Goal: Task Accomplishment & Management: Use online tool/utility

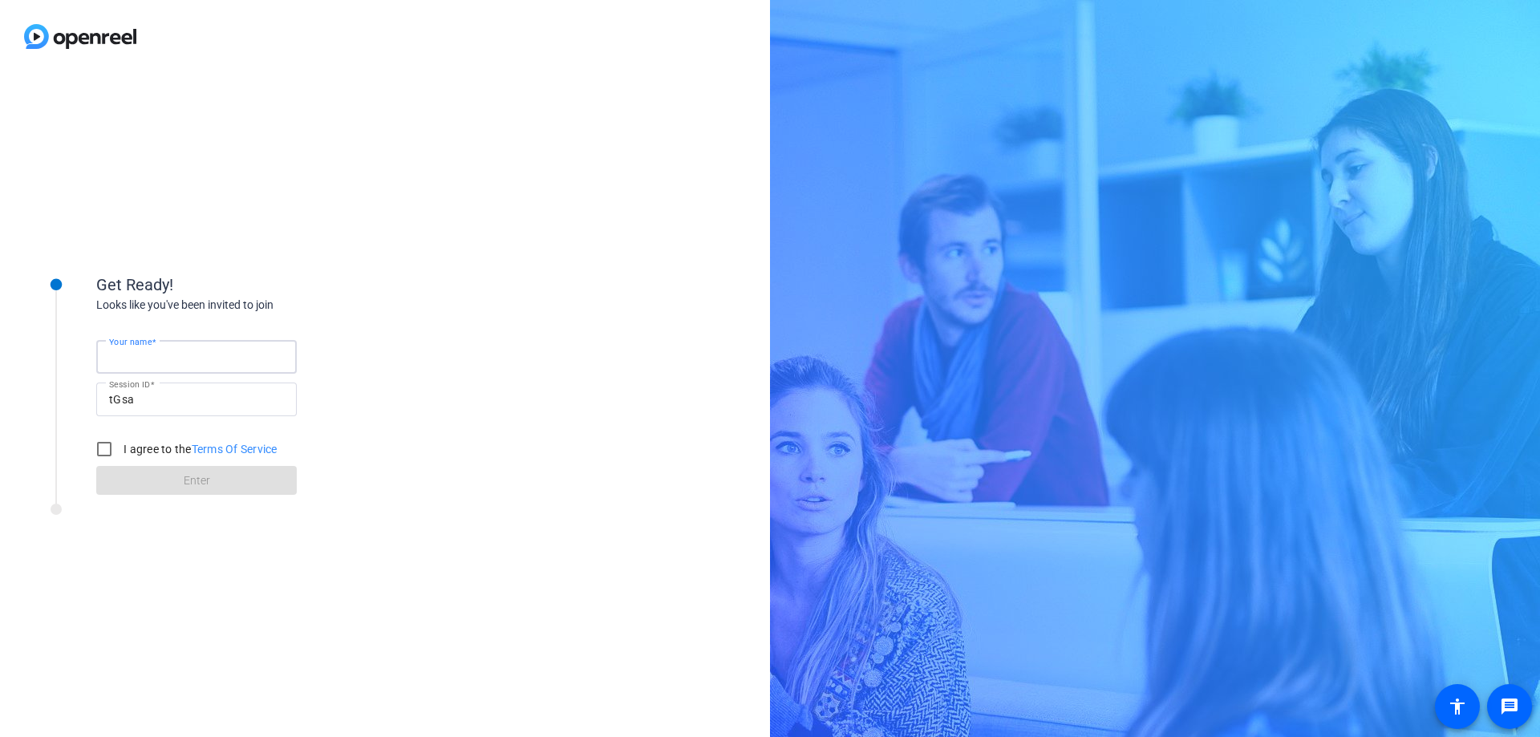
click at [241, 355] on input "Your name" at bounding box center [196, 356] width 175 height 19
type input "[PERSON_NAME]"
drag, startPoint x: 99, startPoint y: 448, endPoint x: 107, endPoint y: 458, distance: 12.5
click at [99, 448] on input "I agree to the Terms Of Service" at bounding box center [104, 449] width 32 height 32
checkbox input "true"
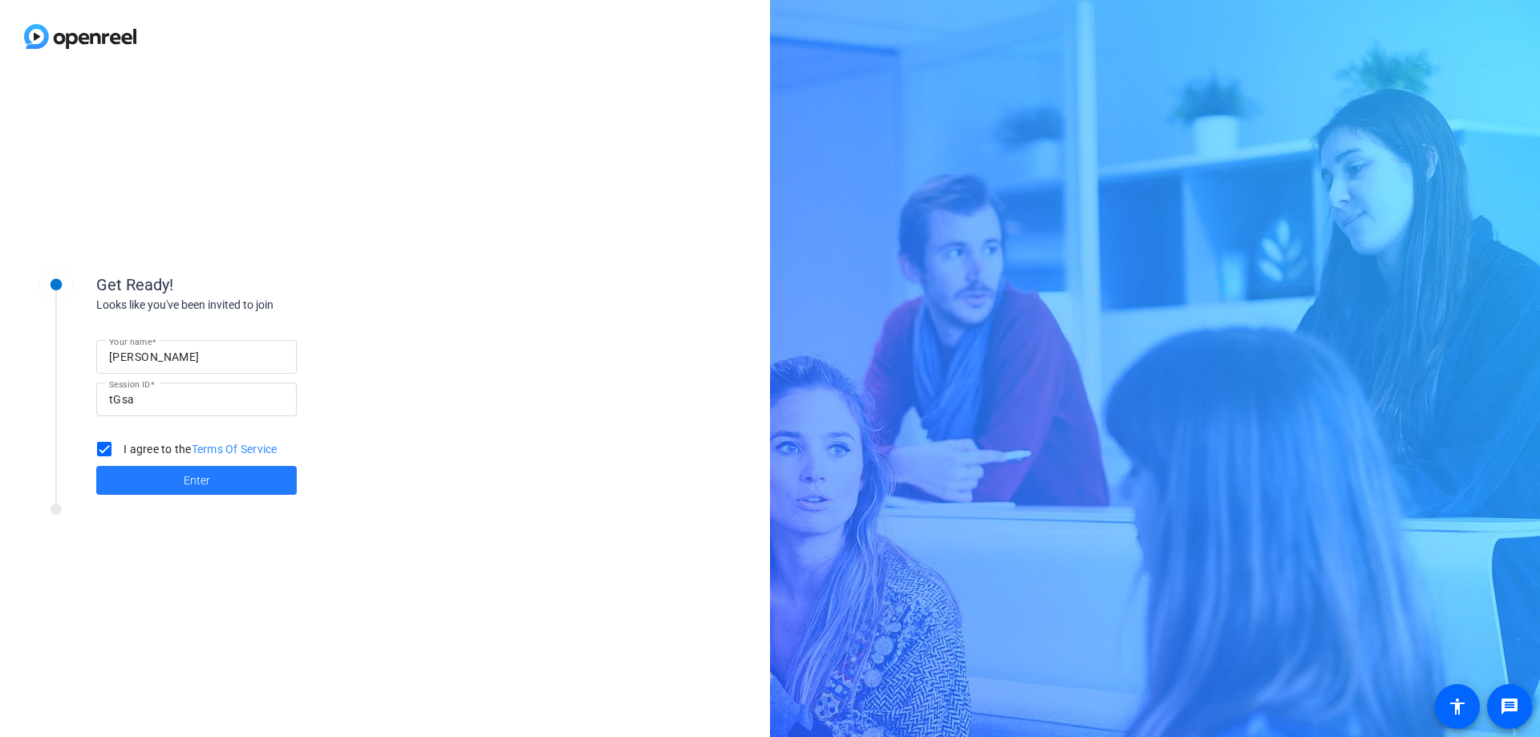
click at [128, 480] on span at bounding box center [196, 480] width 201 height 39
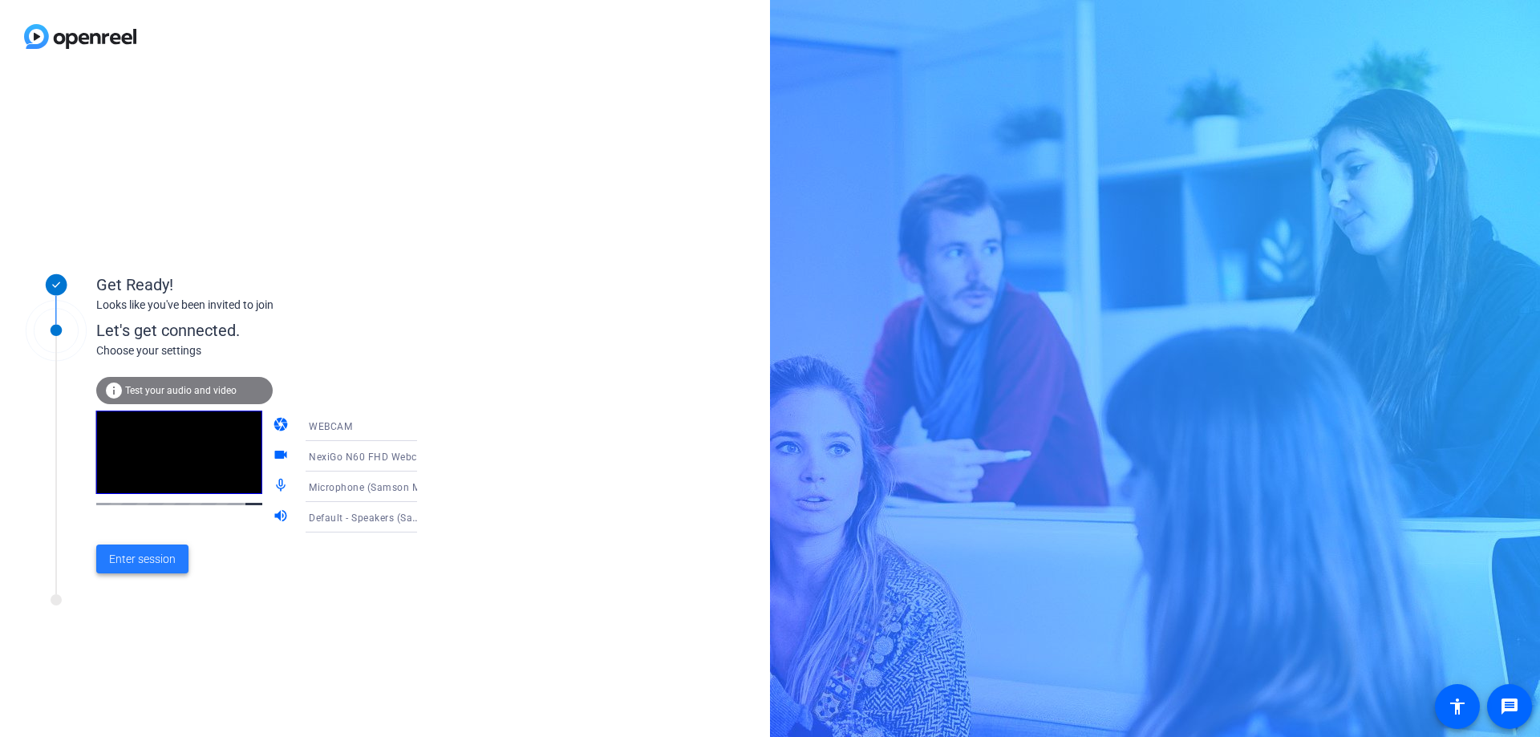
click at [148, 562] on span "Enter session" at bounding box center [142, 559] width 67 height 17
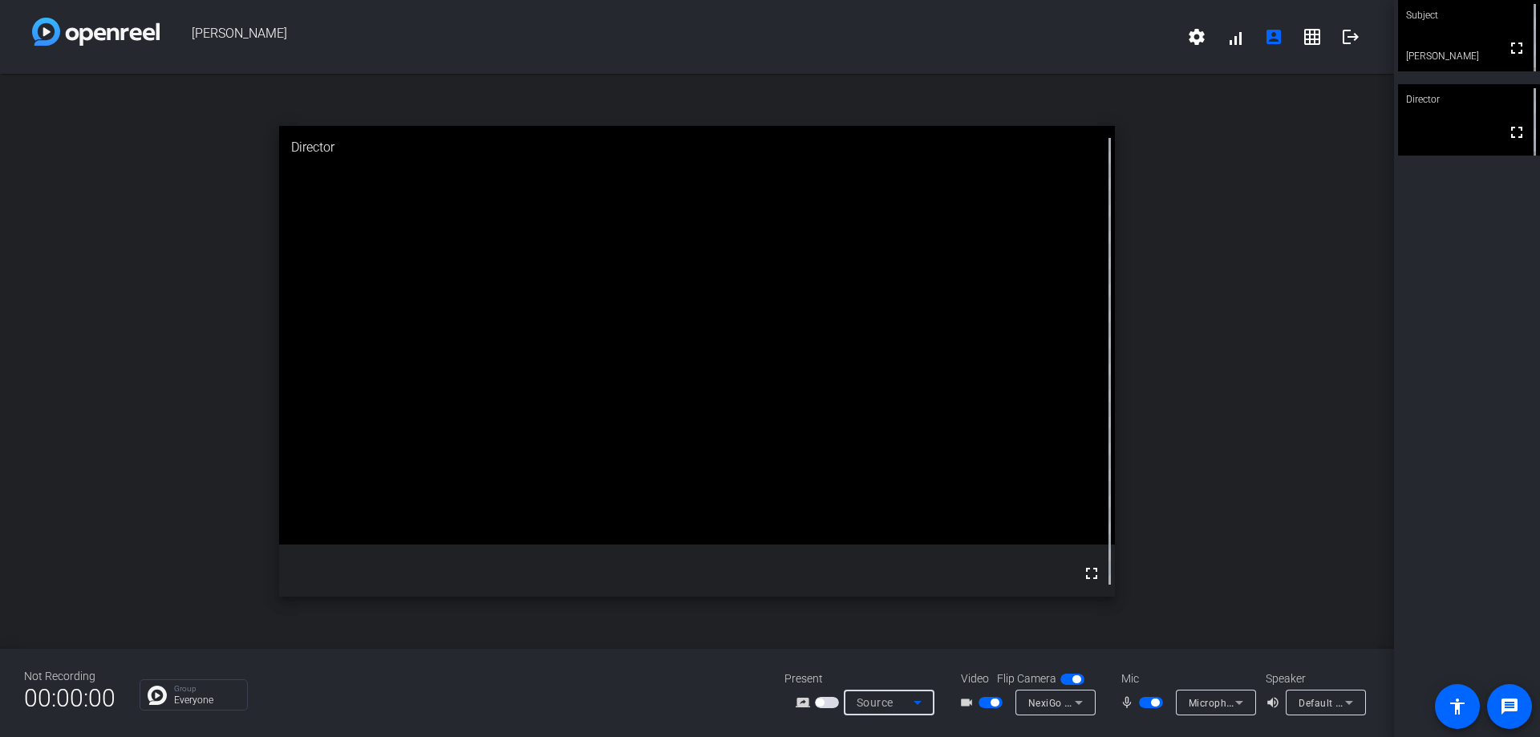
click at [916, 700] on icon at bounding box center [917, 702] width 19 height 19
click at [1313, 705] on div at bounding box center [770, 368] width 1540 height 737
click at [1333, 703] on span "Default - Speakers (Samson Meteor Mic)" at bounding box center [1393, 702] width 188 height 13
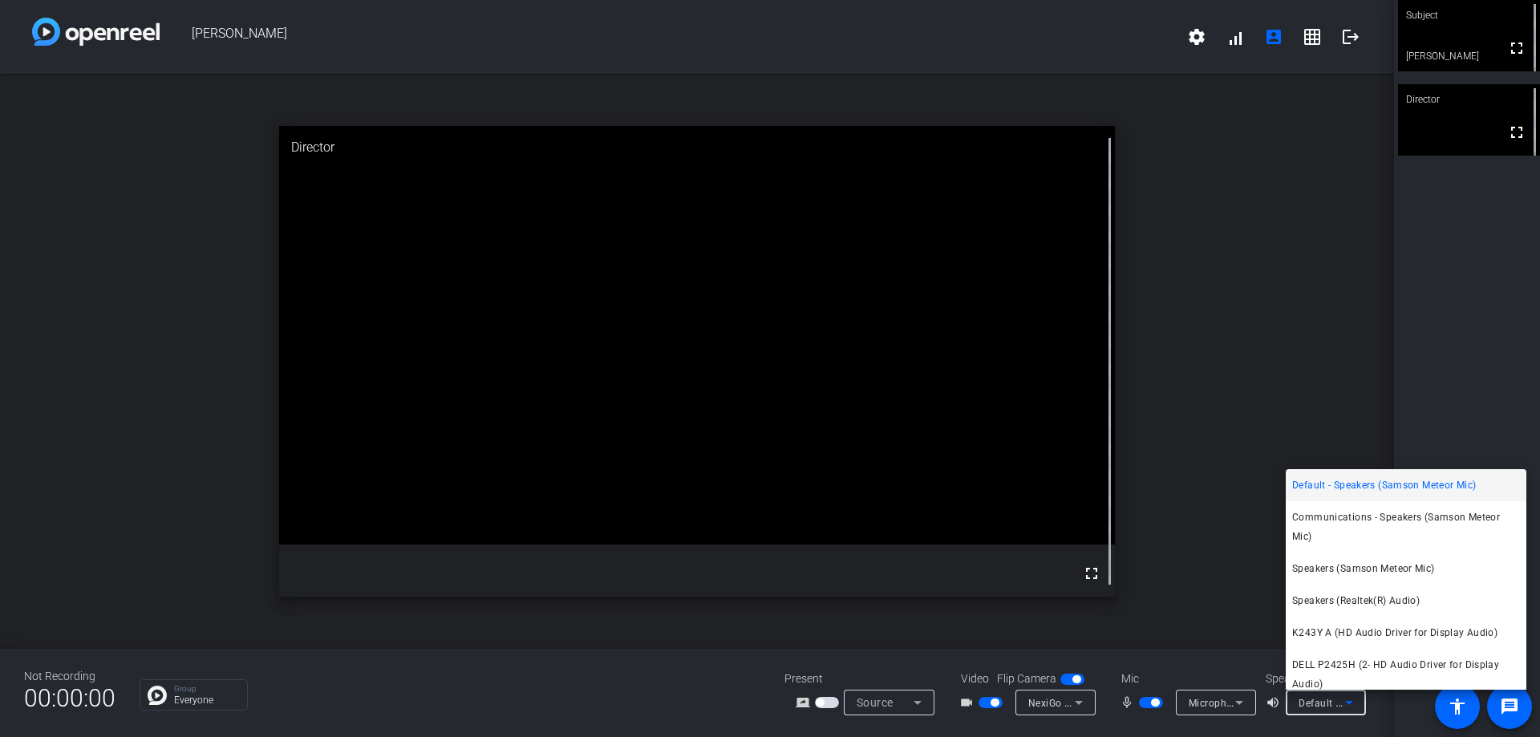
click at [1333, 703] on div at bounding box center [770, 368] width 1540 height 737
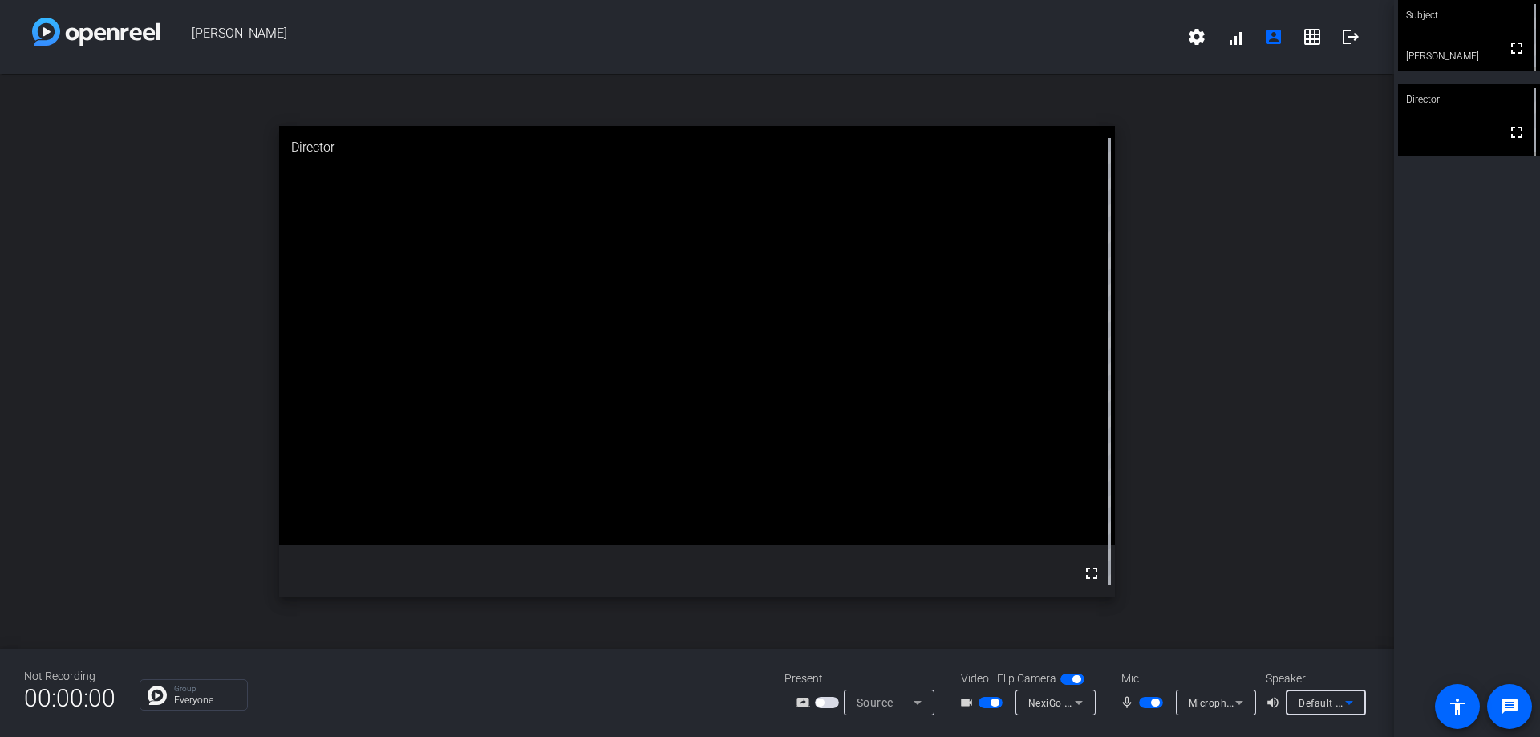
click at [1333, 703] on span "Default - Speakers (Samson Meteor Mic)" at bounding box center [1393, 702] width 188 height 13
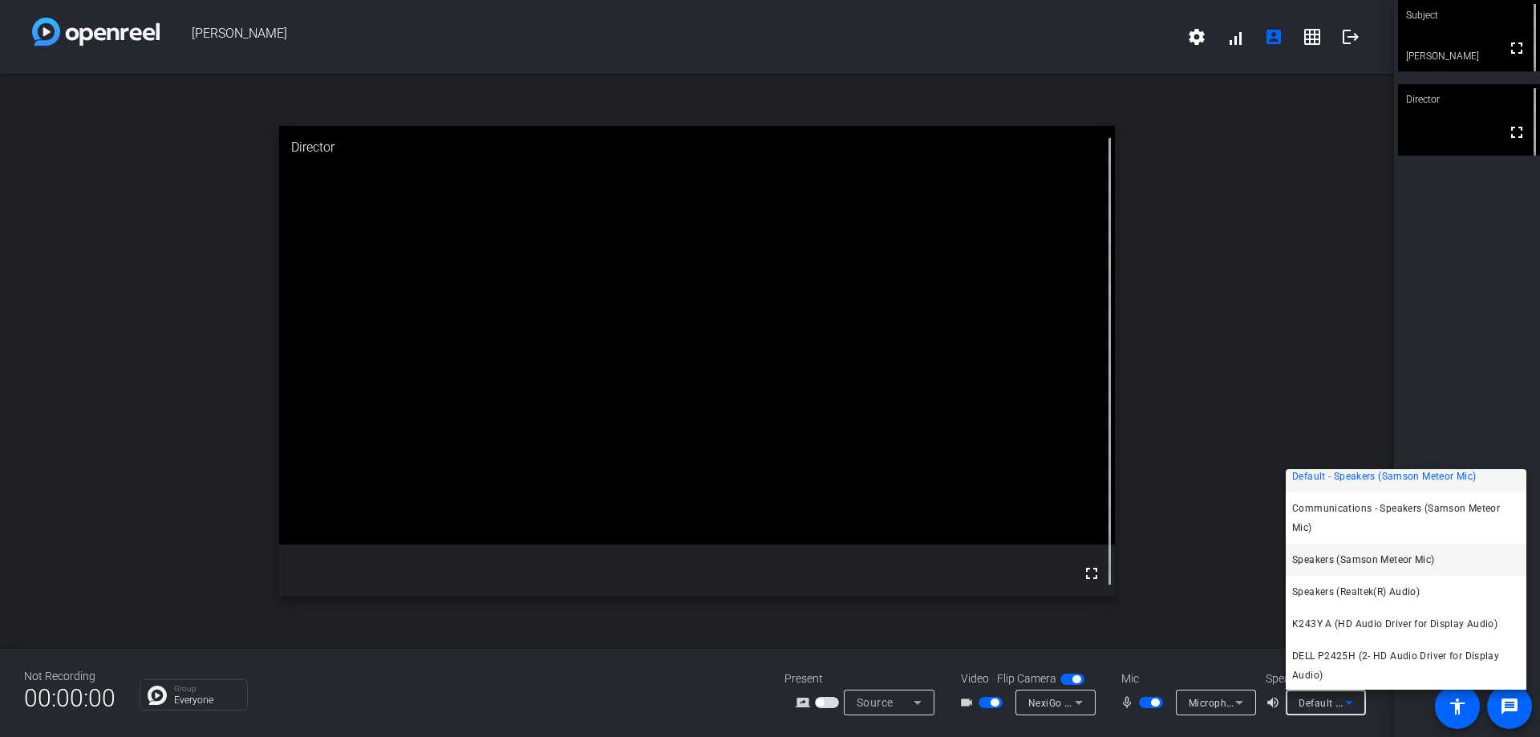
scroll to position [10, 0]
click at [1335, 590] on span "Speakers (Realtek(R) Audio)" at bounding box center [1356, 590] width 128 height 19
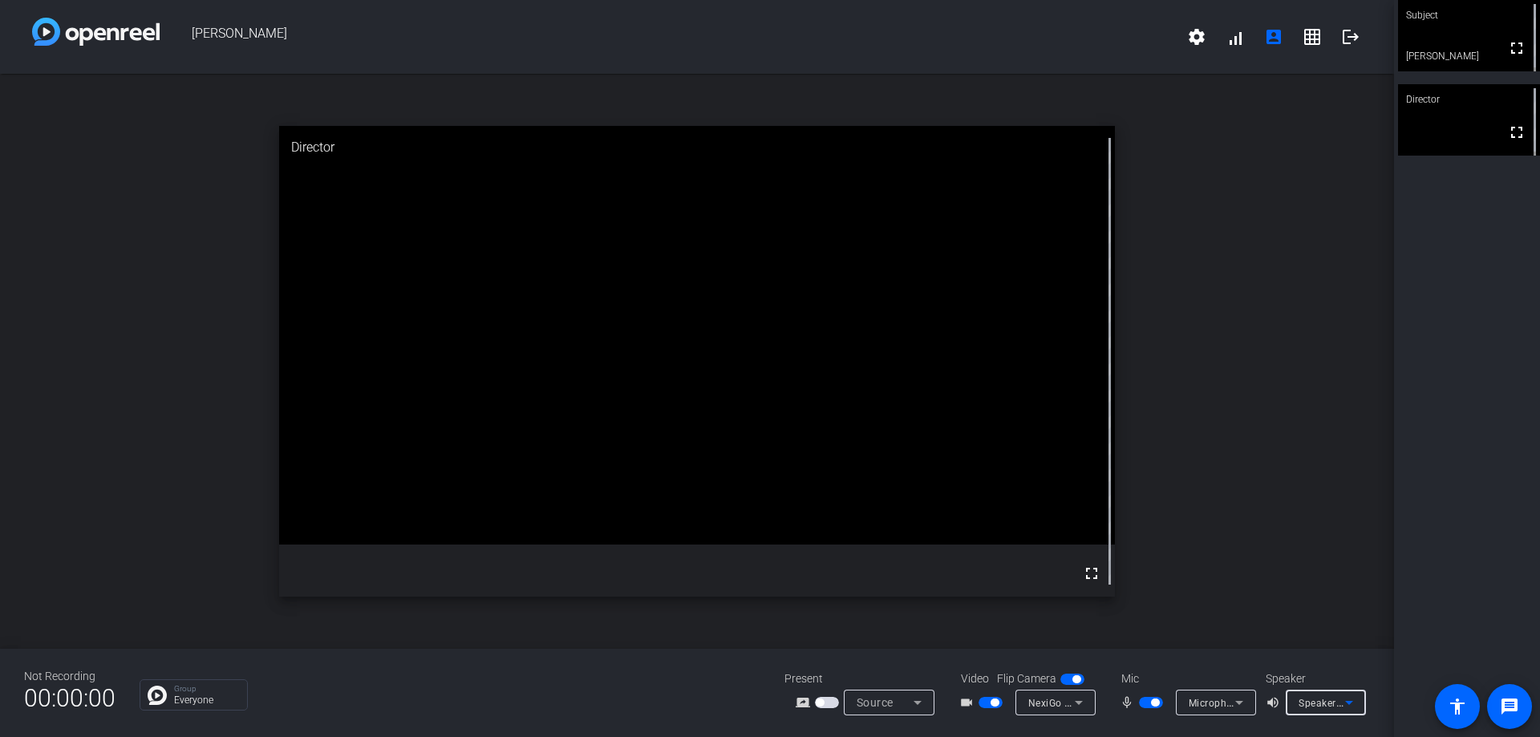
click at [1327, 700] on span "Speakers (Realtek(R) Audio)" at bounding box center [1364, 702] width 131 height 13
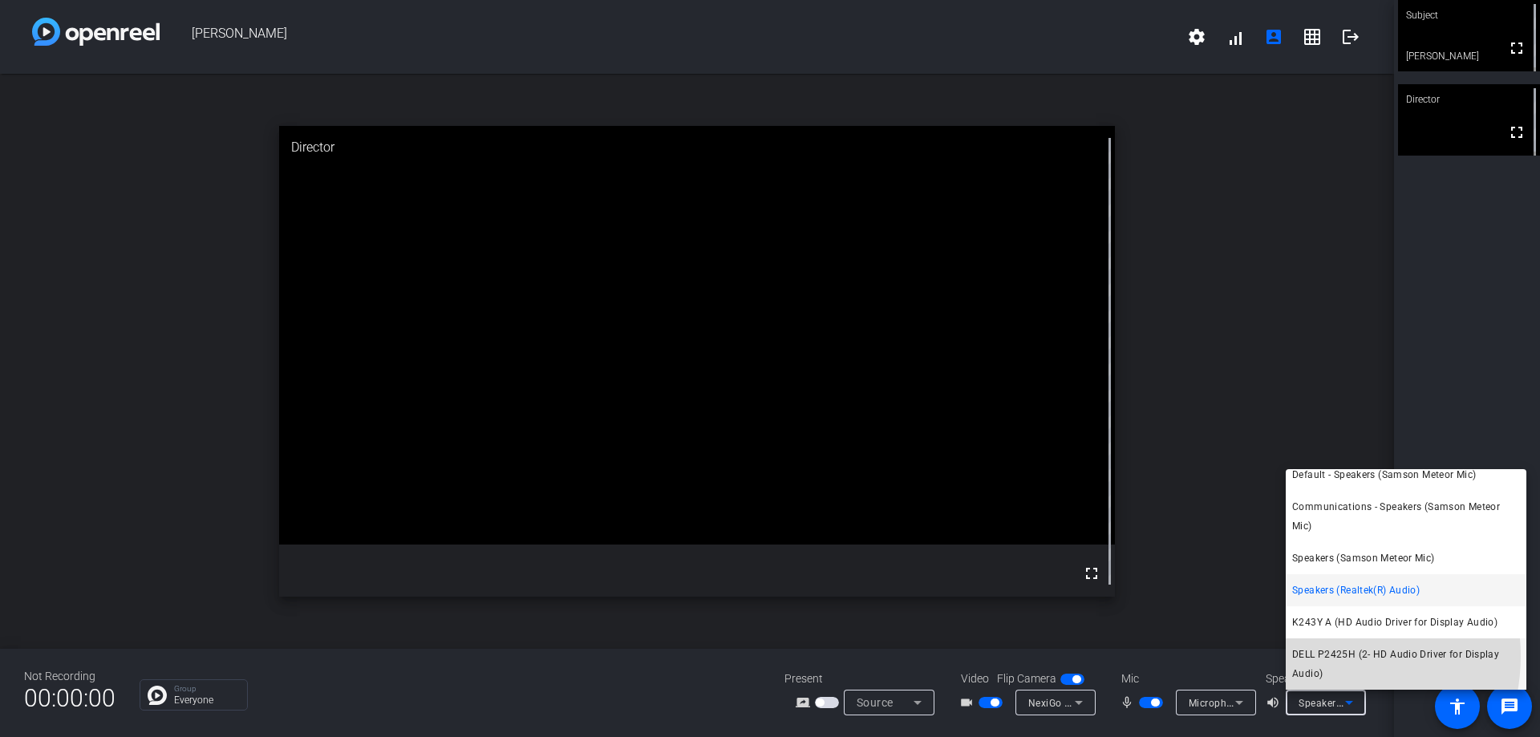
click at [1317, 656] on span "DELL P2425H (2- HD Audio Driver for Display Audio)" at bounding box center [1406, 664] width 228 height 39
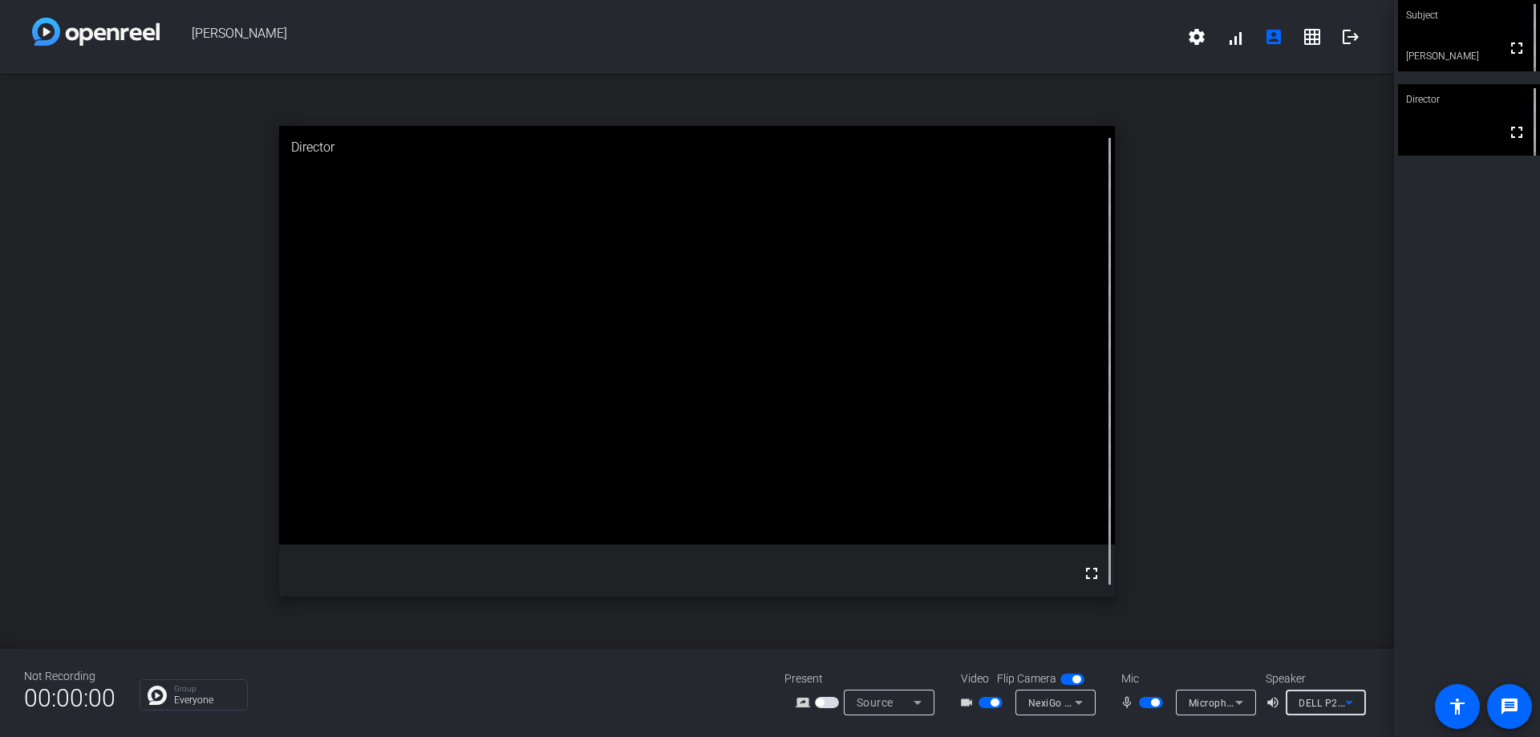
click at [1331, 703] on span "DELL P2425H (2- HD Audio Driver for Display Audio)" at bounding box center [1421, 702] width 245 height 13
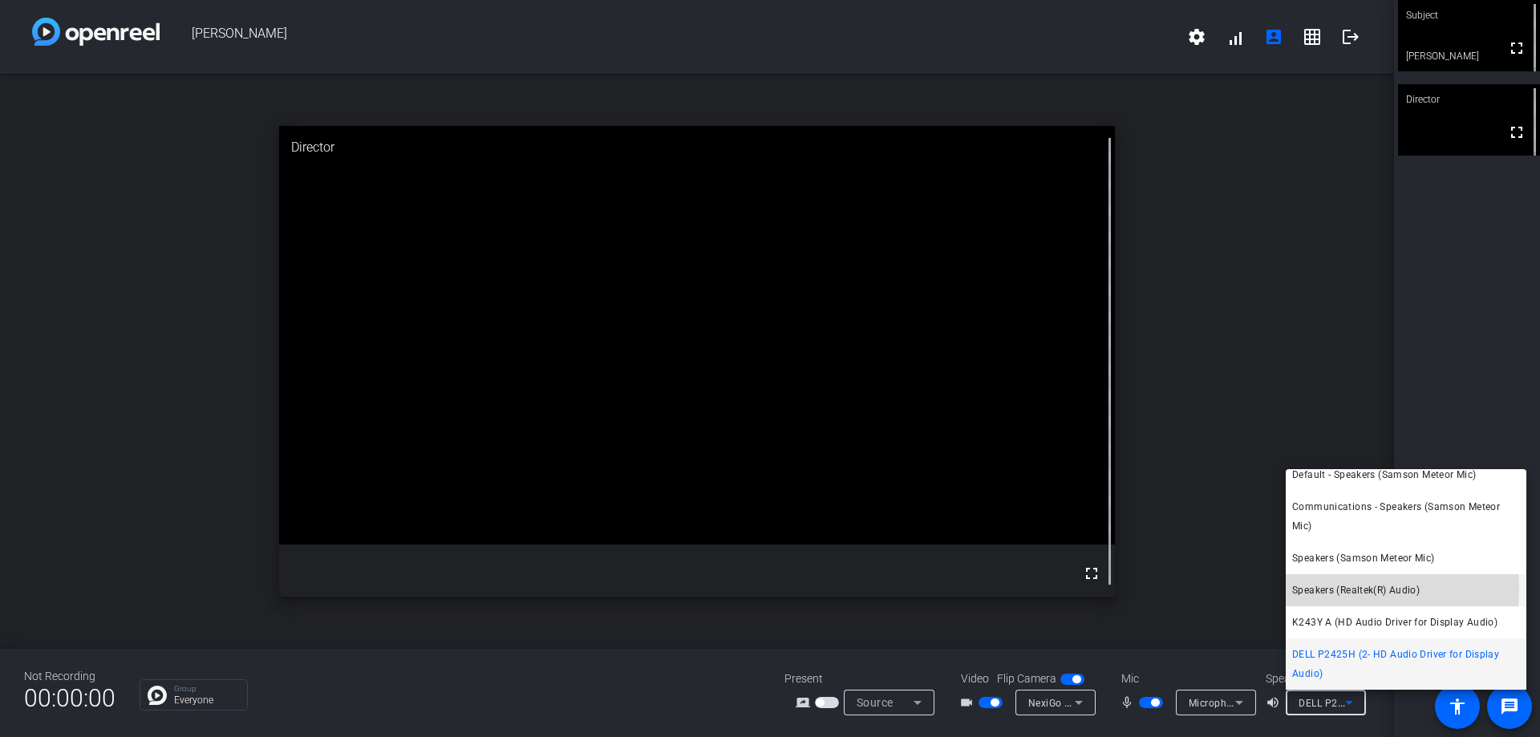
click at [1335, 589] on span "Speakers (Realtek(R) Audio)" at bounding box center [1356, 590] width 128 height 19
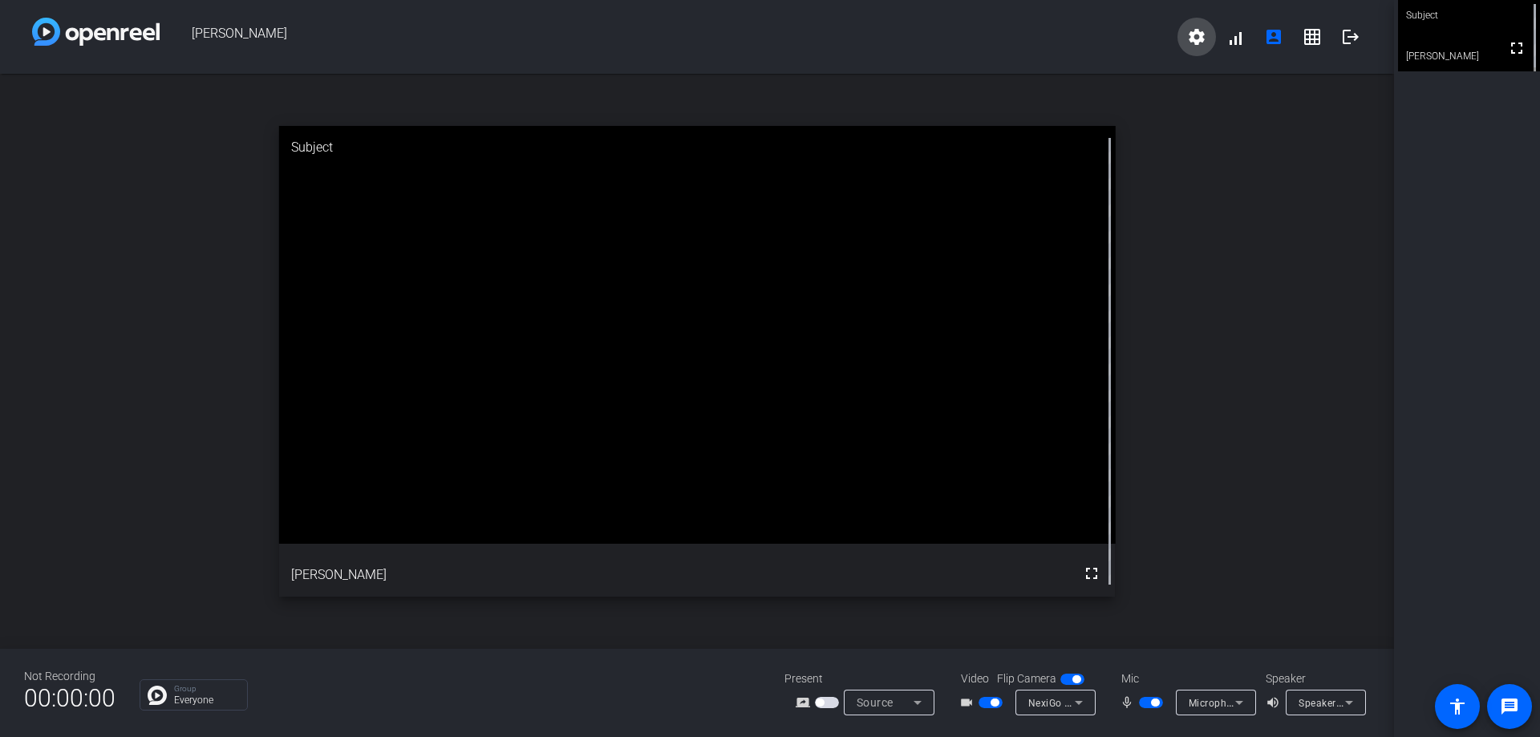
click at [1189, 36] on mat-icon "settings" at bounding box center [1196, 36] width 19 height 19
click at [1309, 41] on div at bounding box center [770, 368] width 1540 height 737
click at [1312, 42] on mat-icon "grid_on" at bounding box center [1312, 36] width 19 height 19
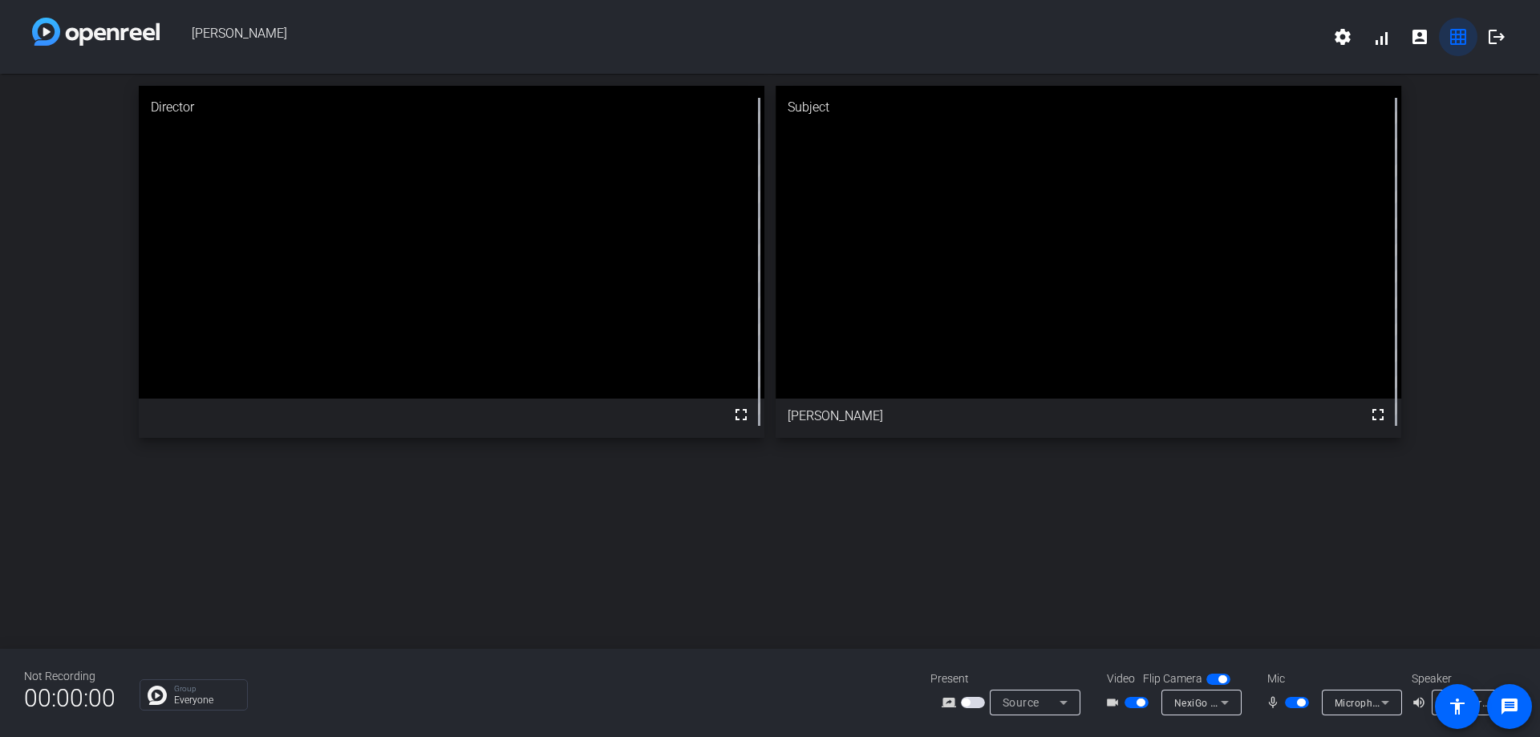
click at [1453, 39] on mat-icon "grid_on" at bounding box center [1458, 36] width 19 height 19
click at [1435, 691] on span at bounding box center [1457, 706] width 45 height 45
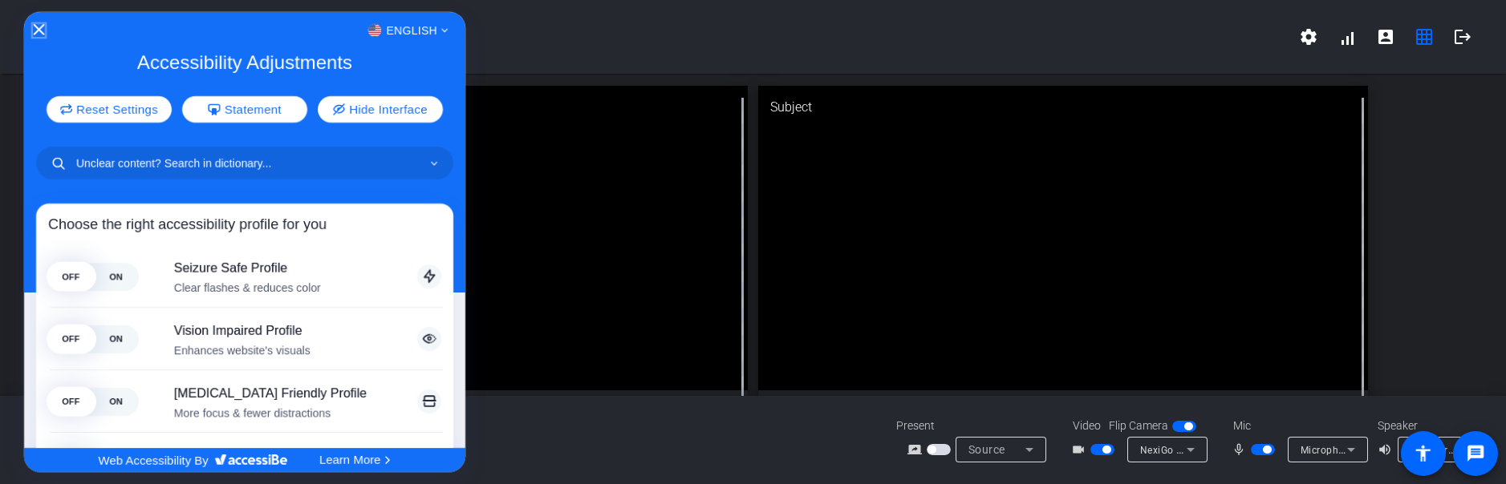
drag, startPoint x: 38, startPoint y: 26, endPoint x: 54, endPoint y: 32, distance: 17.0
click at [39, 26] on icon "Close Accessibility Interface" at bounding box center [38, 29] width 11 height 11
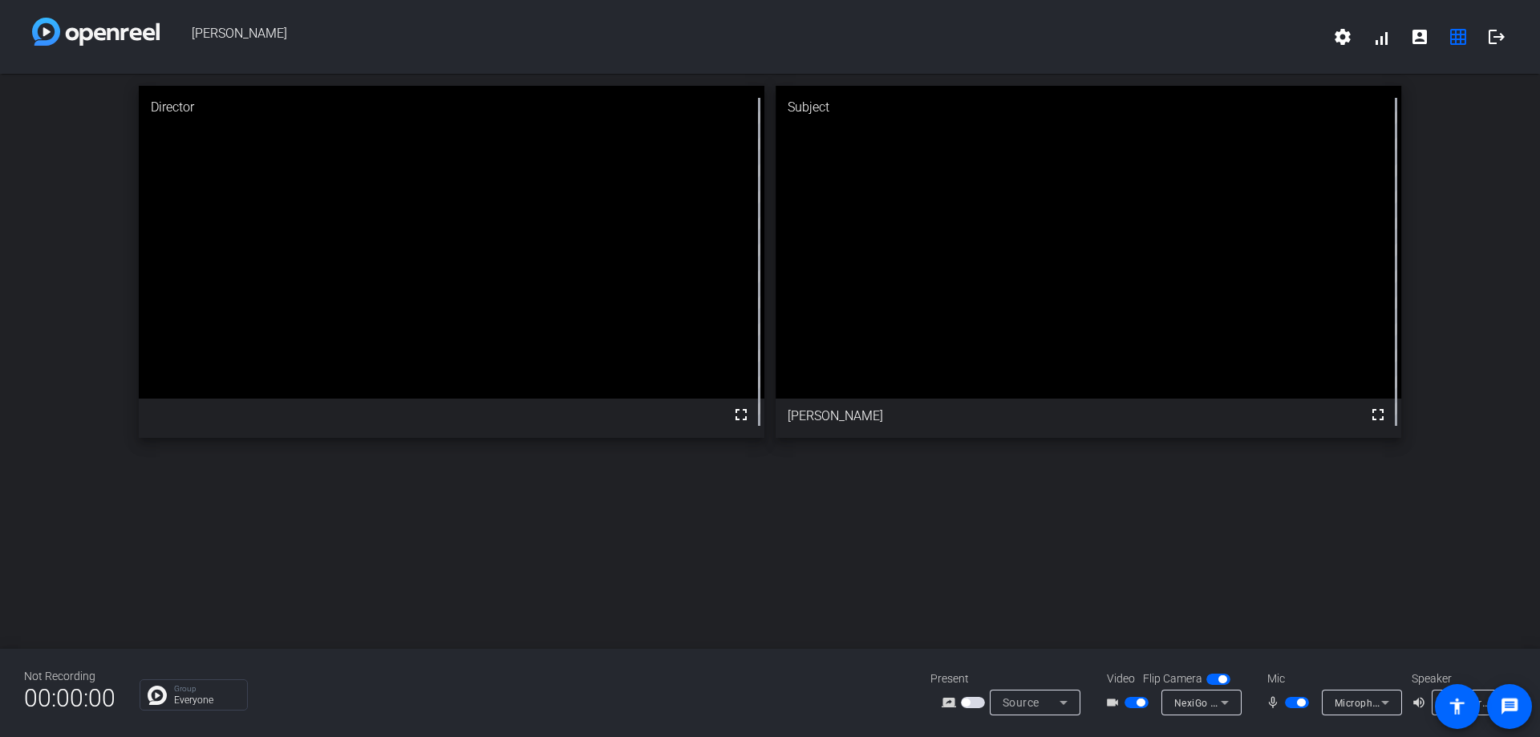
click at [1485, 689] on div "Speaker volume_up Speakers (Realtek(R) Audio)" at bounding box center [1460, 693] width 96 height 45
click at [1485, 691] on div "Speakers (Realtek(R) Audio)" at bounding box center [1472, 703] width 55 height 26
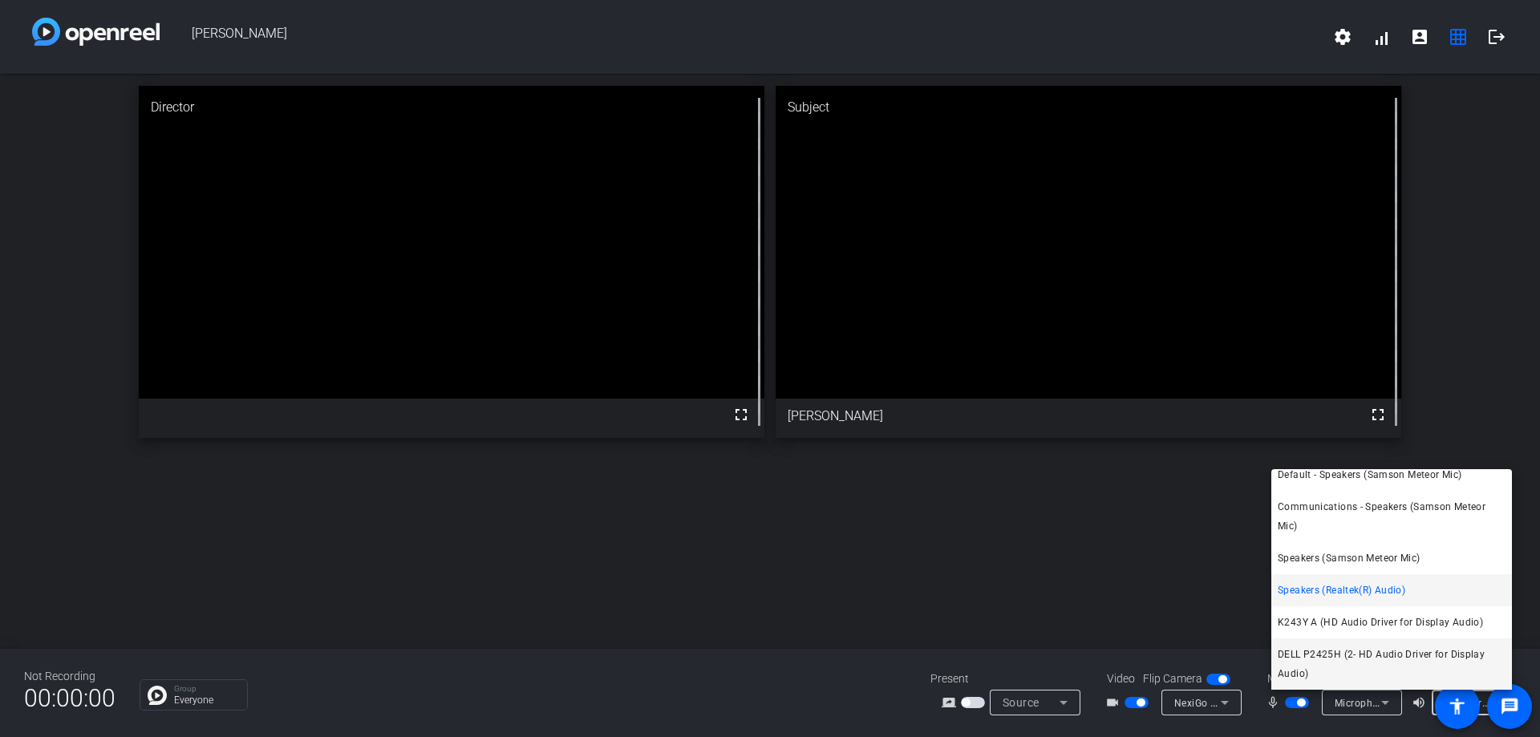
click at [1331, 656] on span "DELL P2425H (2- HD Audio Driver for Display Audio)" at bounding box center [1392, 664] width 228 height 39
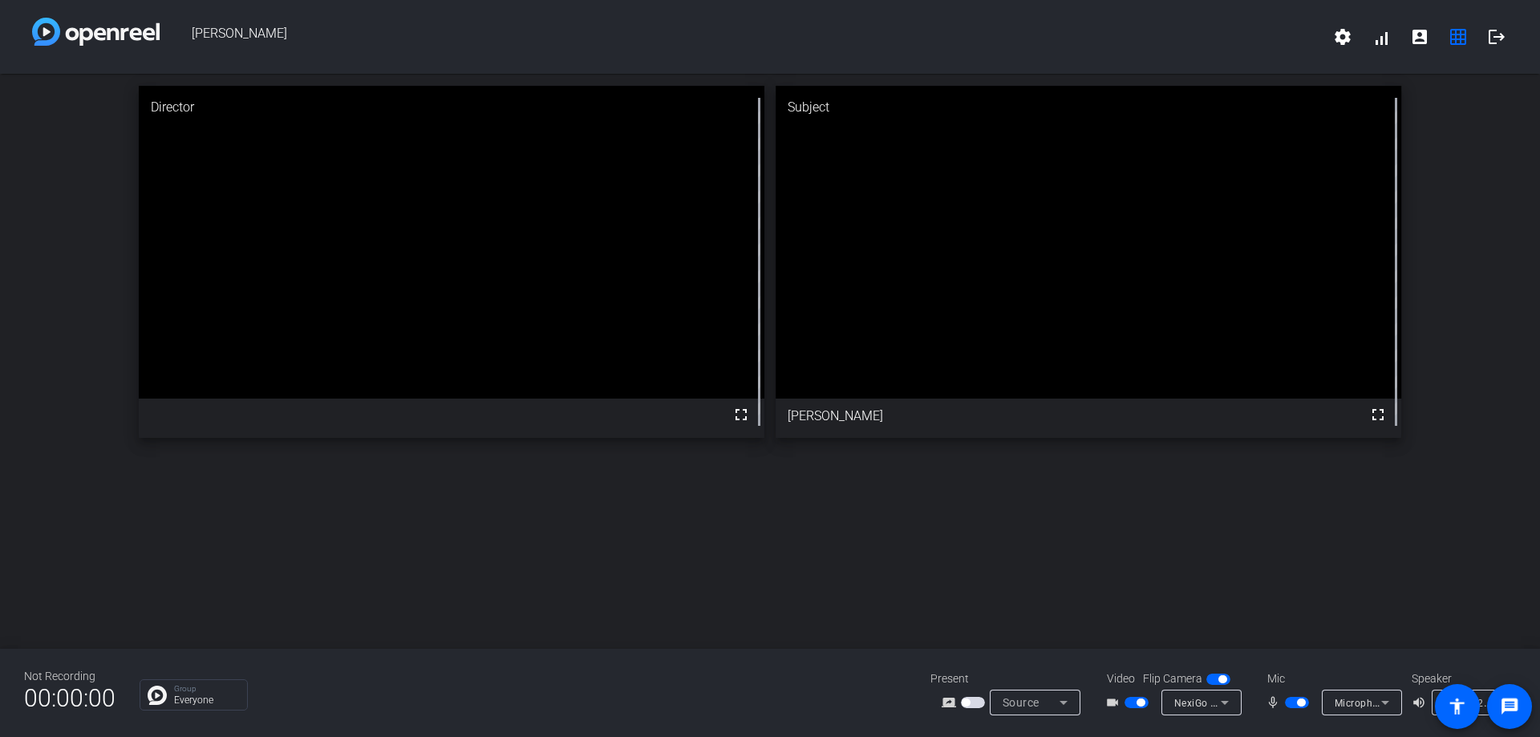
click at [1421, 588] on div "Director fullscreen Subject fullscreen [PERSON_NAME]" at bounding box center [770, 361] width 1540 height 575
click at [1481, 693] on div "DELL P2425H (2- HD Audio Driver for Display Audio)" at bounding box center [1468, 703] width 47 height 20
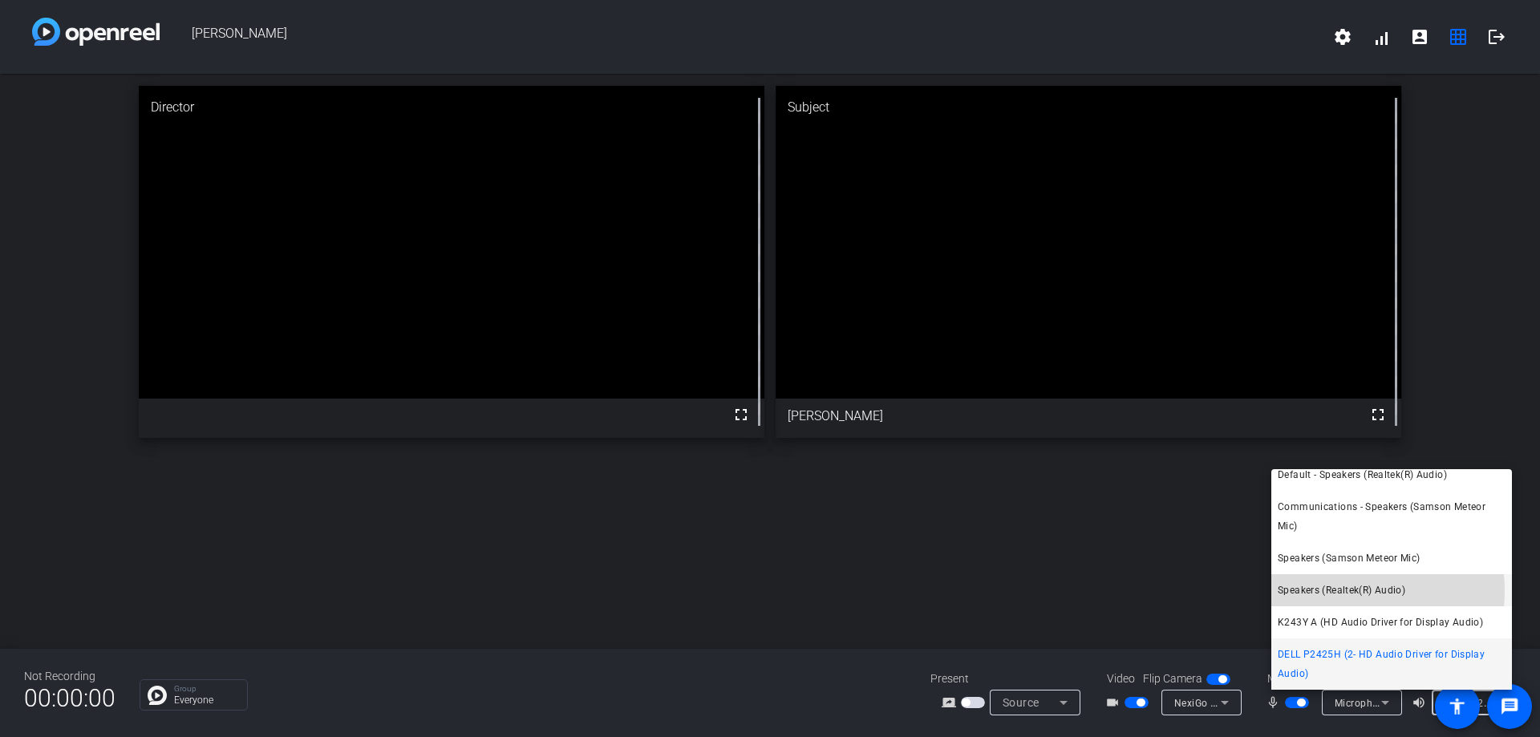
click at [1346, 591] on span "Speakers (Realtek(R) Audio)" at bounding box center [1342, 590] width 128 height 19
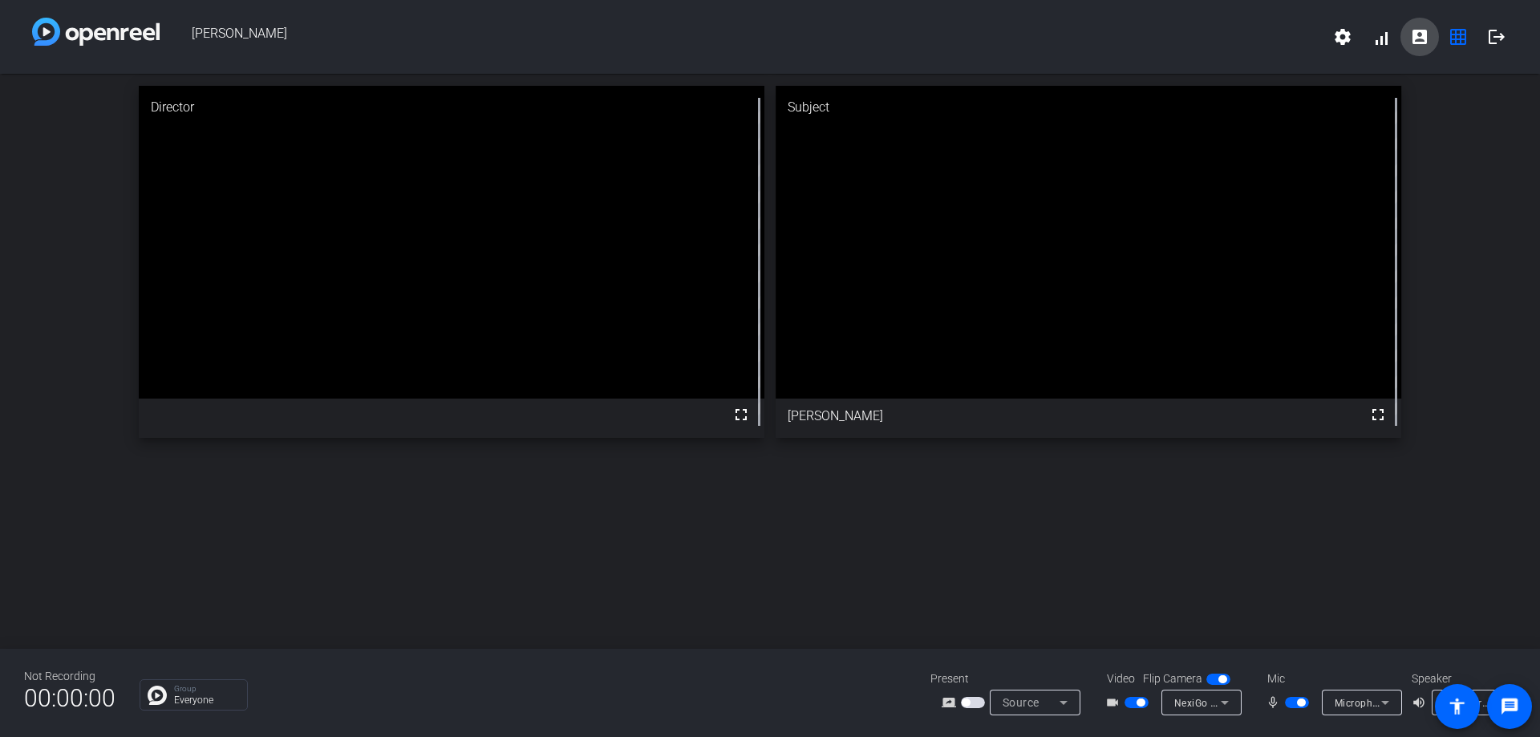
click at [1425, 43] on mat-icon "account_box" at bounding box center [1419, 36] width 19 height 19
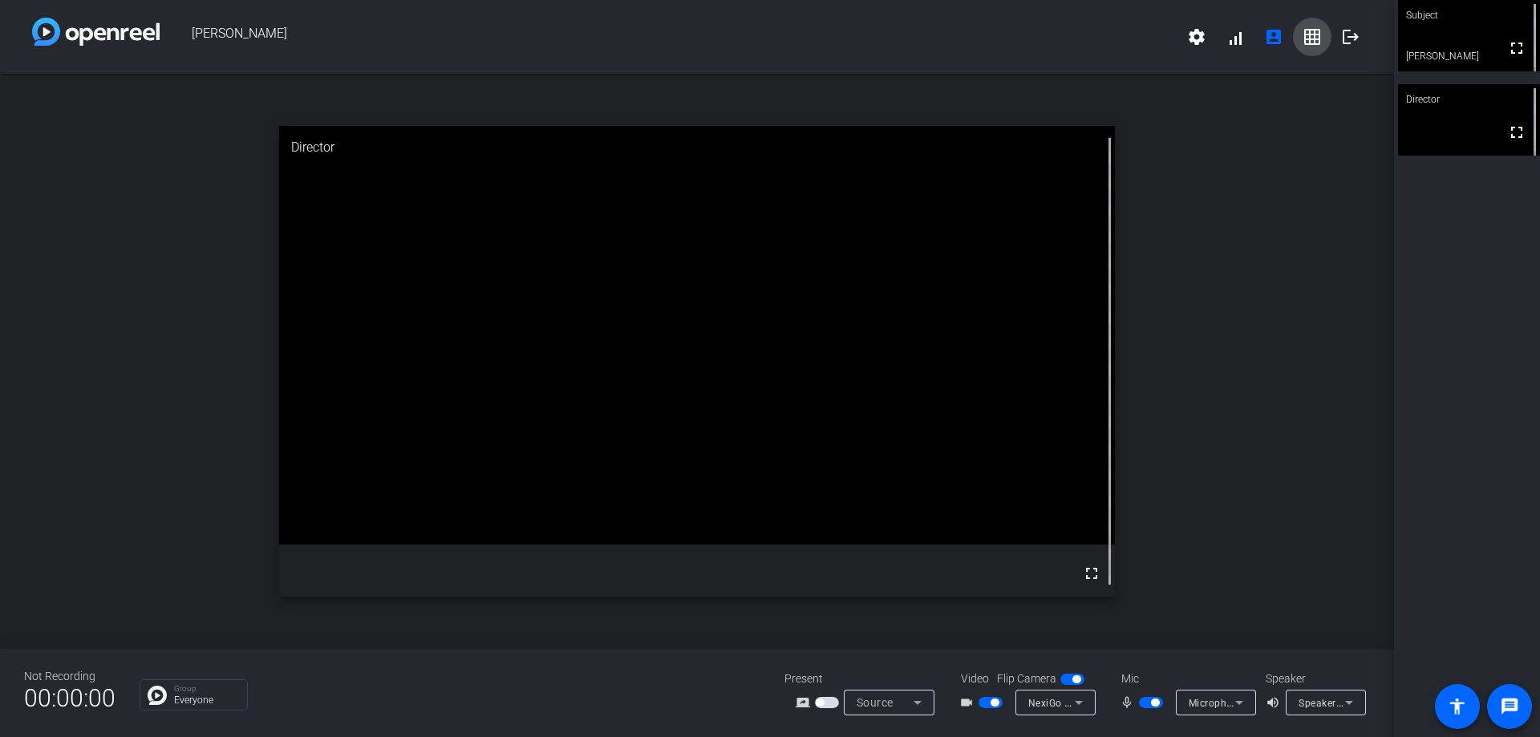
click at [1309, 38] on mat-icon "grid_on" at bounding box center [1312, 36] width 19 height 19
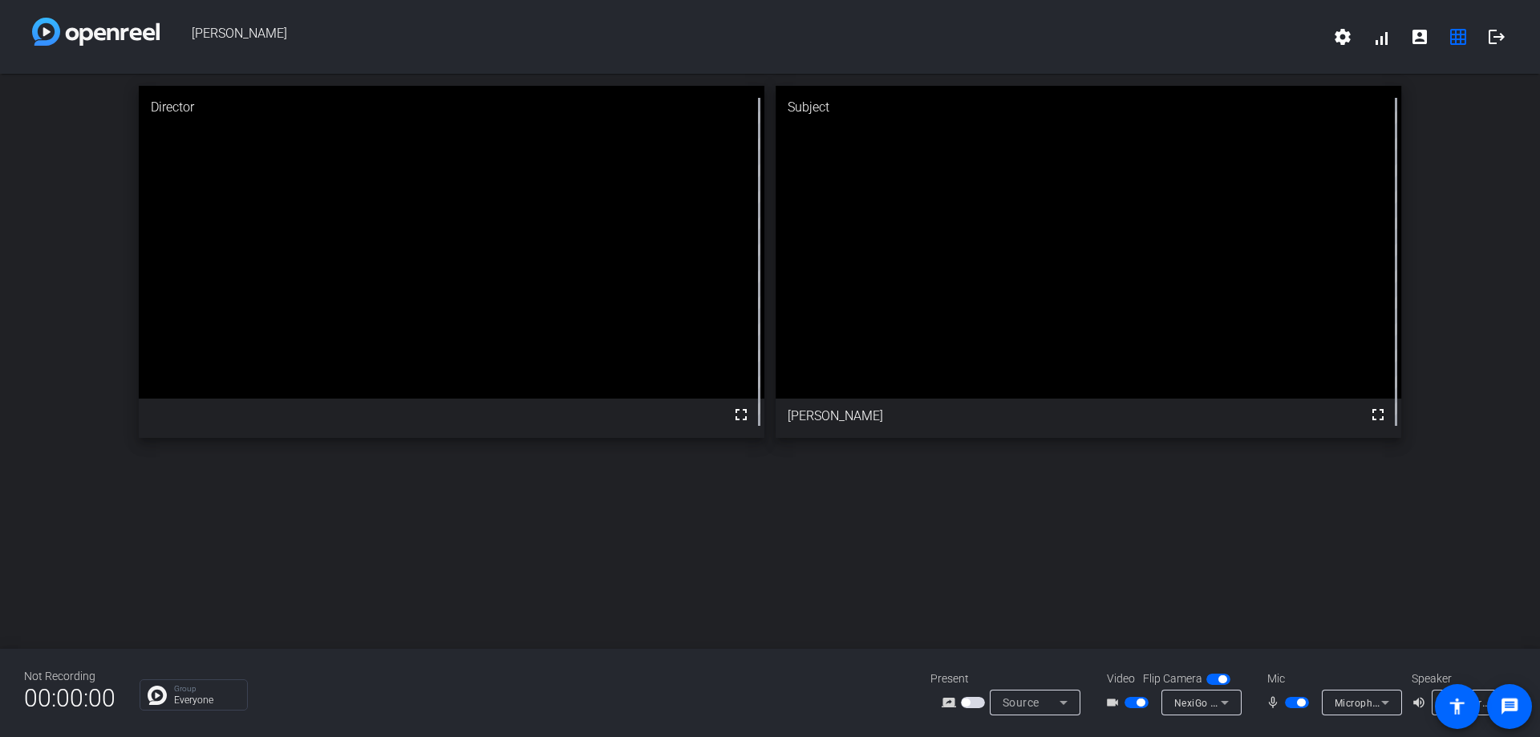
click at [1066, 707] on icon at bounding box center [1063, 702] width 19 height 19
click at [1066, 707] on div at bounding box center [770, 368] width 1540 height 737
click at [1022, 706] on span "Source" at bounding box center [1021, 702] width 37 height 13
click at [855, 598] on div at bounding box center [770, 368] width 1540 height 737
click at [1007, 702] on span "Source" at bounding box center [1021, 702] width 37 height 13
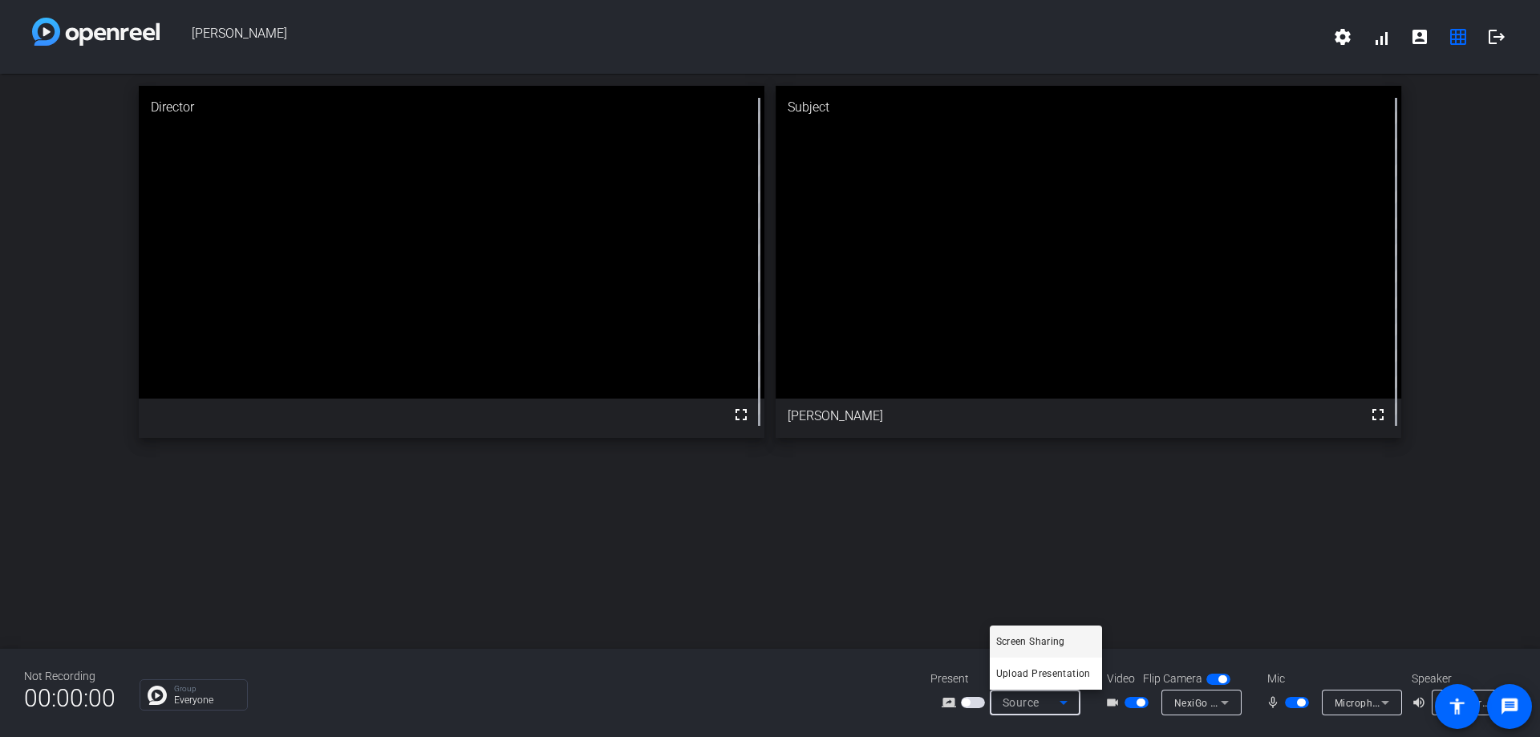
click at [847, 679] on div at bounding box center [770, 368] width 1540 height 737
click at [1047, 697] on div "Source" at bounding box center [1031, 702] width 57 height 19
click at [967, 702] on div at bounding box center [770, 368] width 1540 height 737
click at [971, 702] on span "button" at bounding box center [973, 702] width 24 height 11
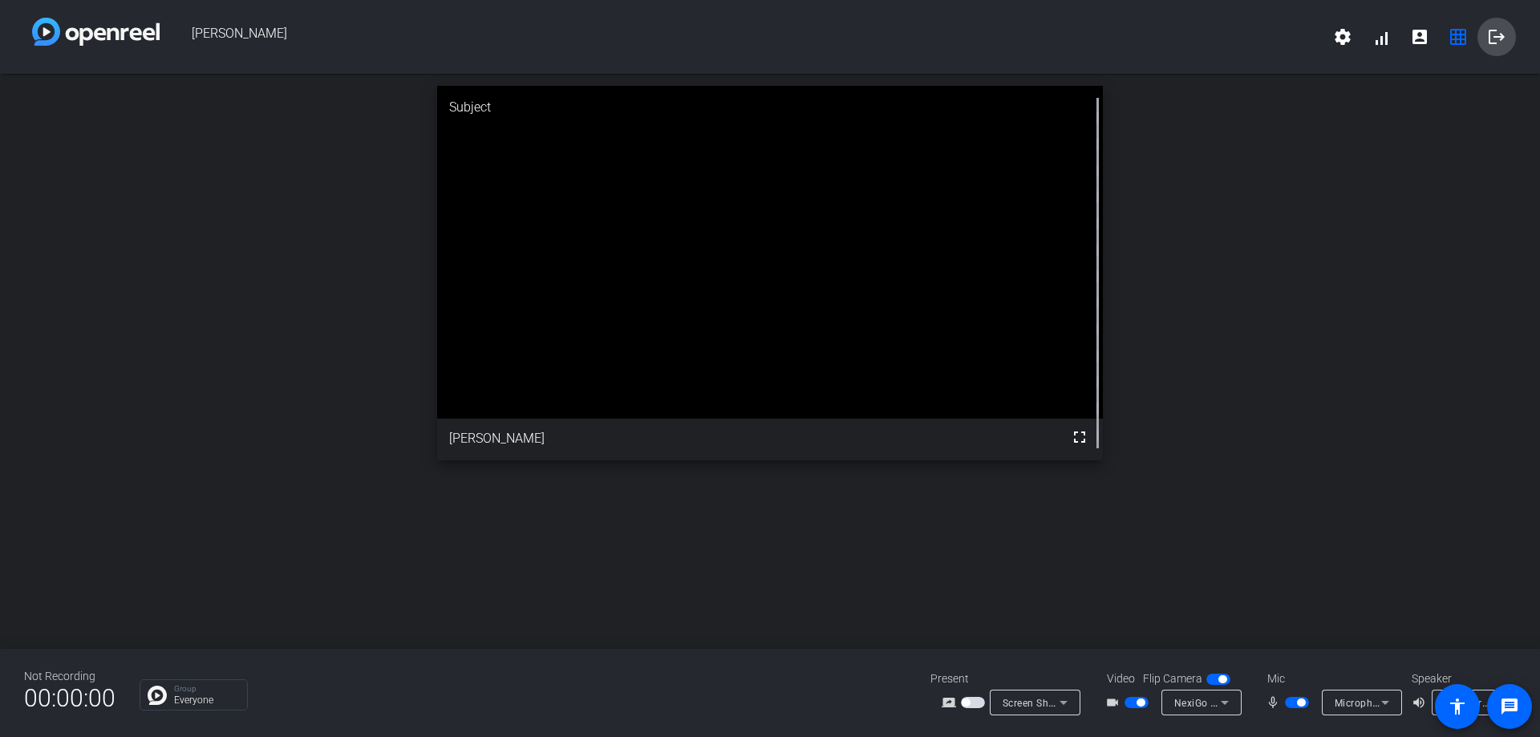
click at [1493, 39] on mat-icon "logout" at bounding box center [1496, 36] width 19 height 19
